Goal: Task Accomplishment & Management: Manage account settings

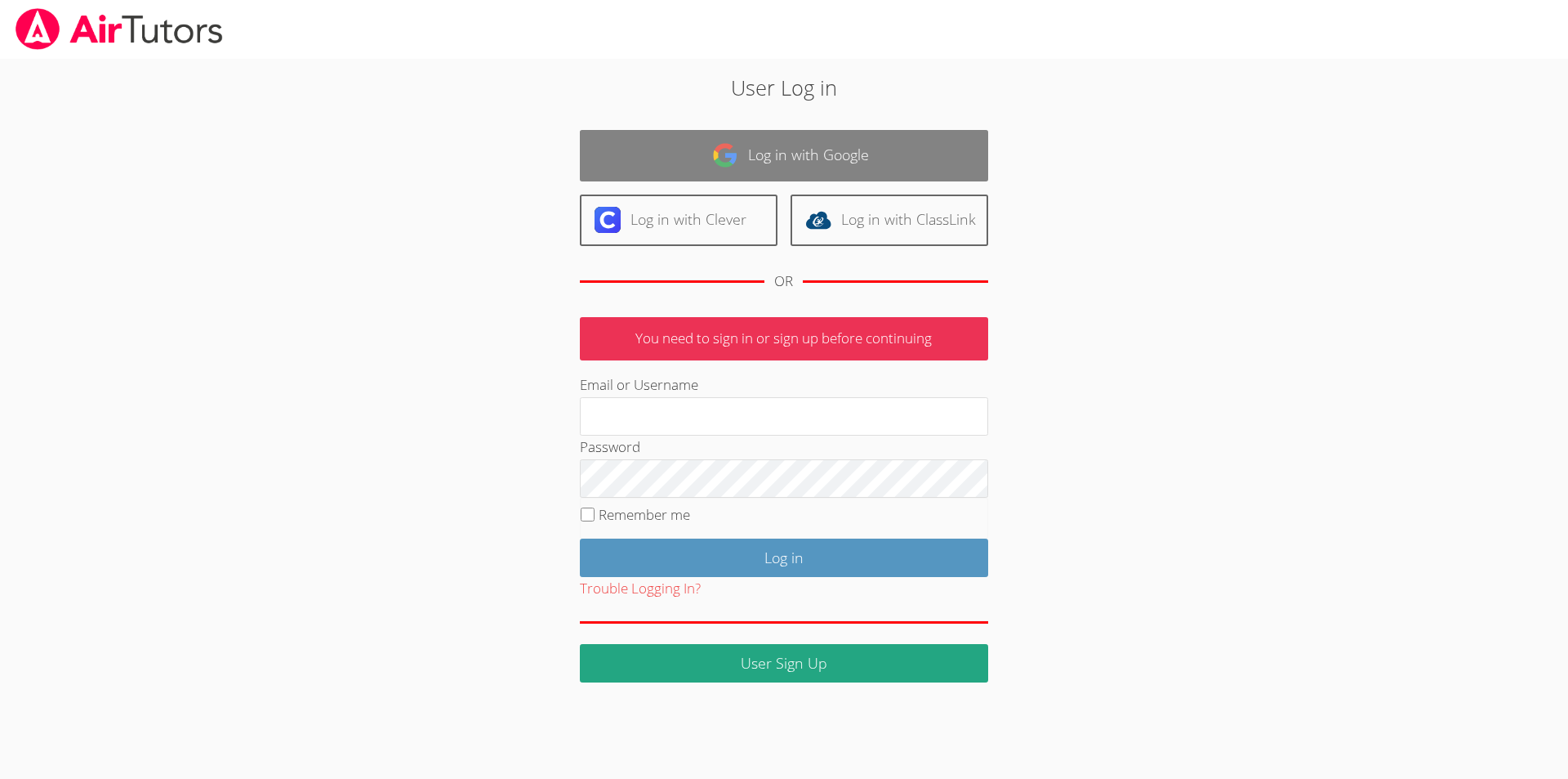
click at [792, 153] on link "Log in with Google" at bounding box center [784, 156] width 408 height 51
